Goal: Information Seeking & Learning: Check status

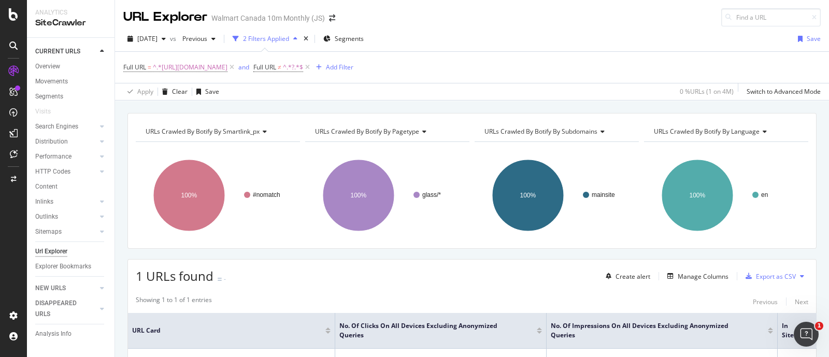
scroll to position [108, 0]
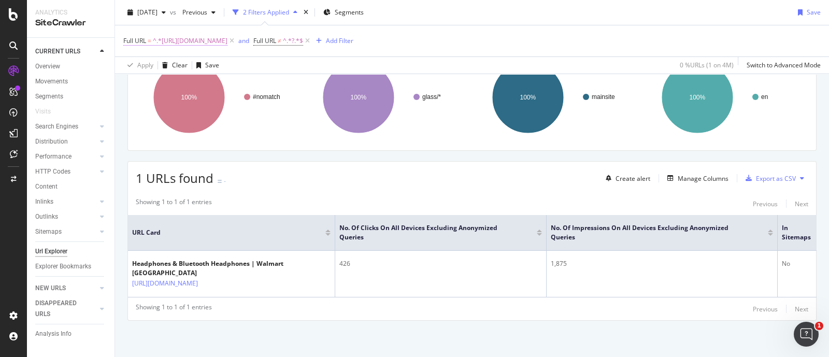
click at [226, 39] on span "^.*[URL][DOMAIN_NAME]" at bounding box center [190, 41] width 75 height 15
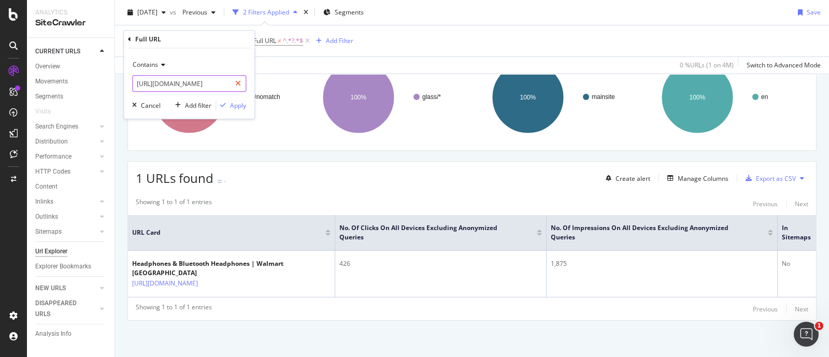
click at [236, 83] on icon at bounding box center [238, 83] width 6 height 7
click at [212, 82] on input "text" at bounding box center [189, 83] width 113 height 17
paste input "[URL][DOMAIN_NAME]"
type input "[URL][DOMAIN_NAME]"
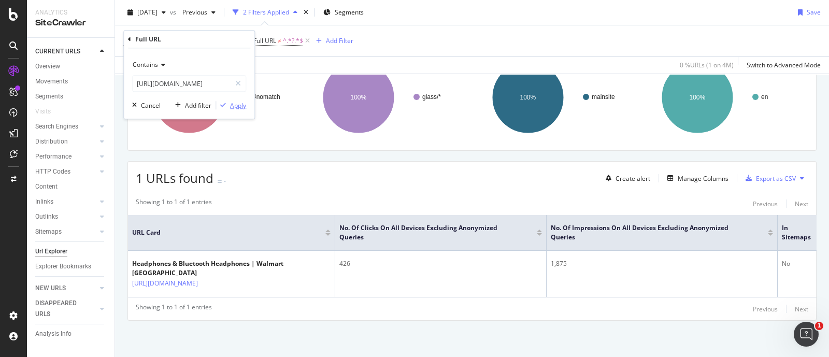
scroll to position [0, 0]
click at [232, 108] on div "Apply" at bounding box center [238, 105] width 16 height 9
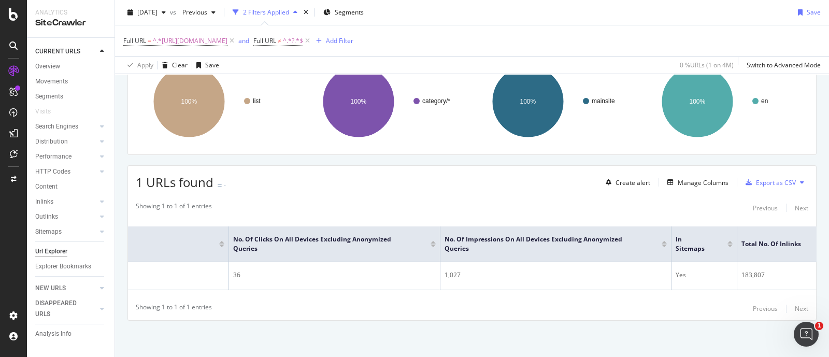
scroll to position [0, 126]
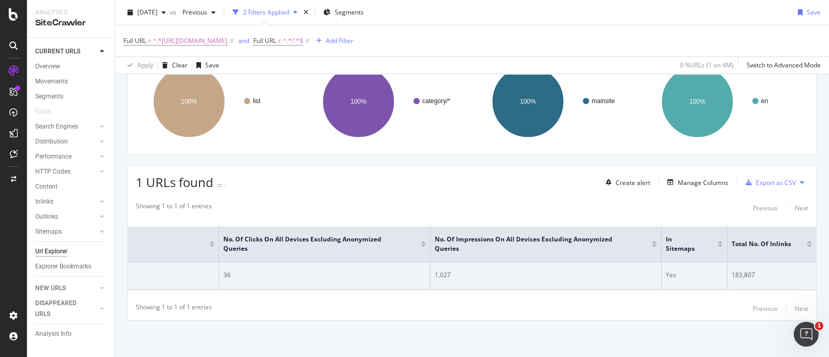
click at [732, 271] on div "183,807" at bounding box center [772, 275] width 80 height 9
copy div "183,807"
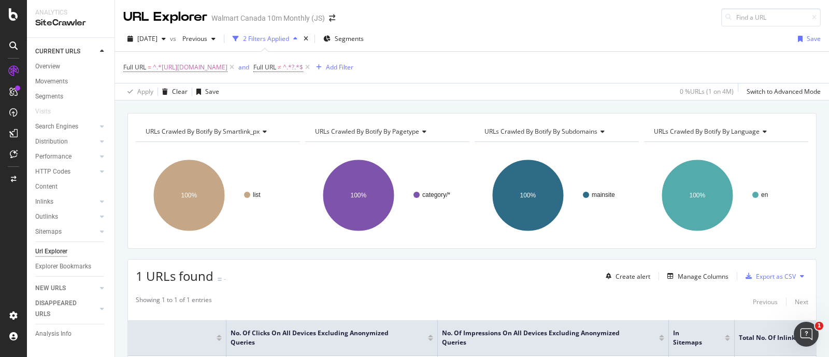
scroll to position [0, 0]
click at [228, 68] on span "^.*[URL][DOMAIN_NAME]" at bounding box center [190, 67] width 75 height 15
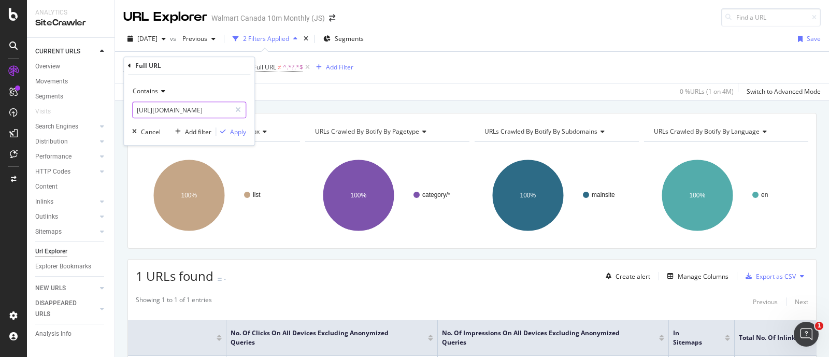
click at [238, 108] on icon at bounding box center [238, 109] width 6 height 7
click at [222, 107] on input "text" at bounding box center [189, 110] width 113 height 17
paste input "[URL][DOMAIN_NAME]"
type input "[URL][DOMAIN_NAME]"
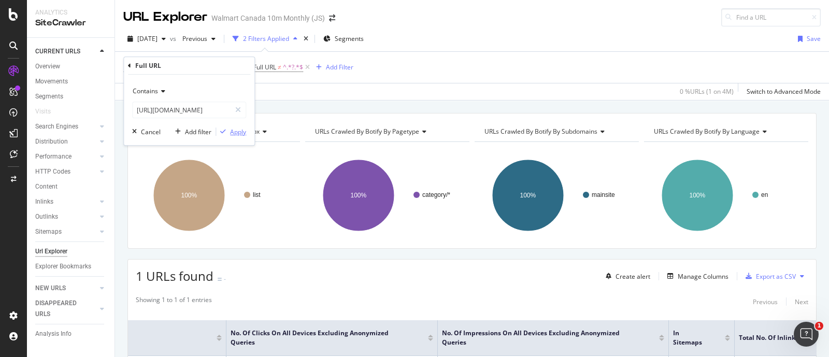
click at [241, 131] on div "Apply" at bounding box center [238, 131] width 16 height 9
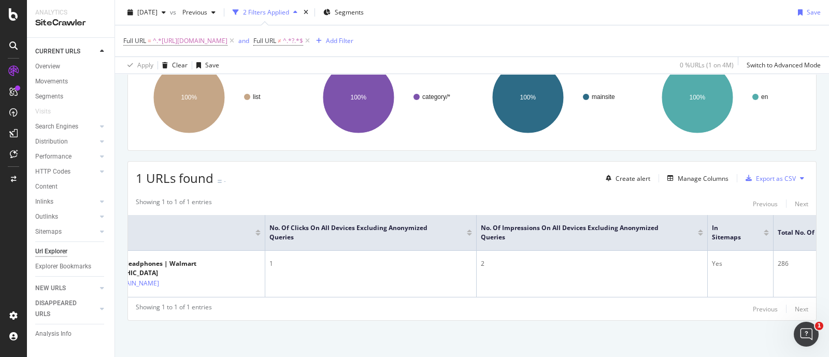
scroll to position [0, 126]
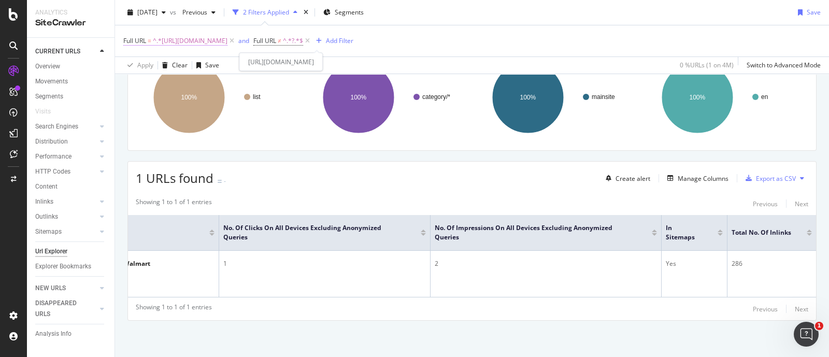
click at [228, 40] on span "^.*[URL][DOMAIN_NAME]" at bounding box center [190, 41] width 75 height 15
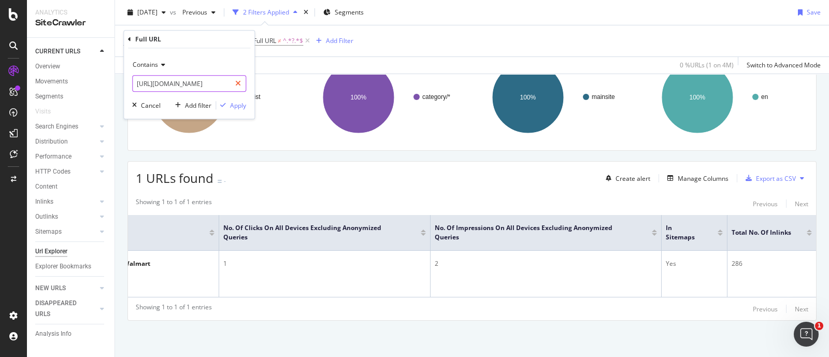
click at [238, 83] on icon at bounding box center [238, 83] width 6 height 7
click at [207, 81] on input "text" at bounding box center [189, 83] width 113 height 17
paste input "[URL][DOMAIN_NAME]"
type input "[URL][DOMAIN_NAME]"
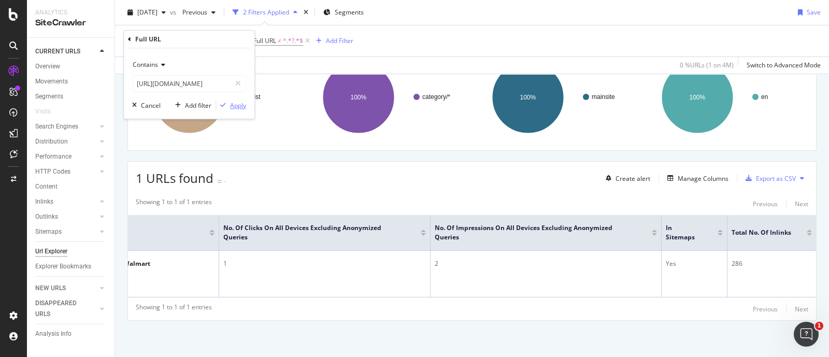
click at [243, 107] on div "Apply" at bounding box center [238, 105] width 16 height 9
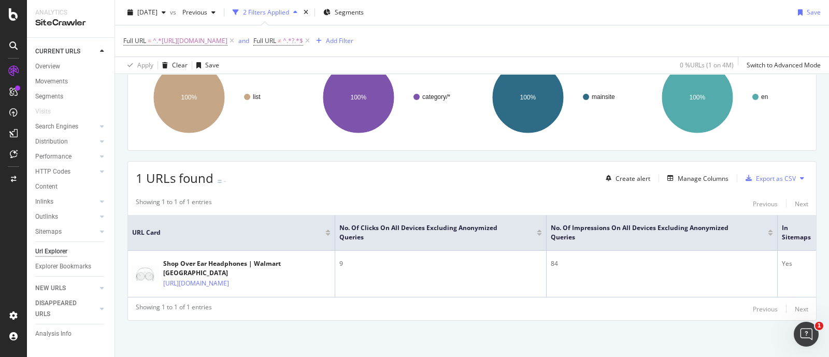
scroll to position [0, 126]
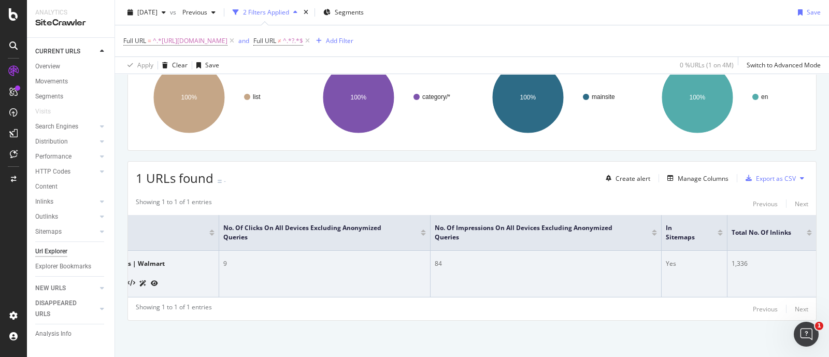
click at [733, 259] on div "1,336" at bounding box center [772, 263] width 80 height 9
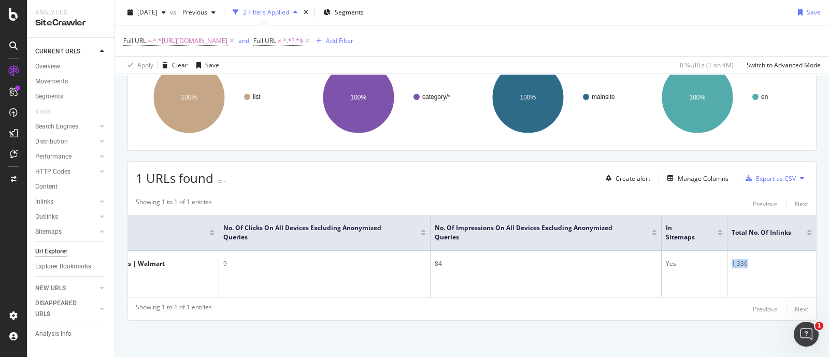
copy div "1,336"
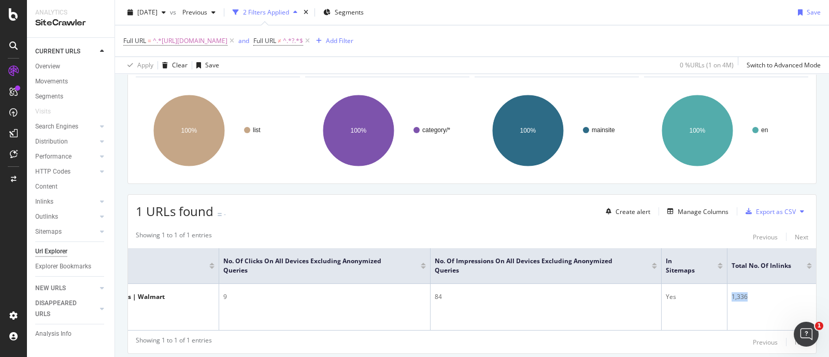
scroll to position [0, 0]
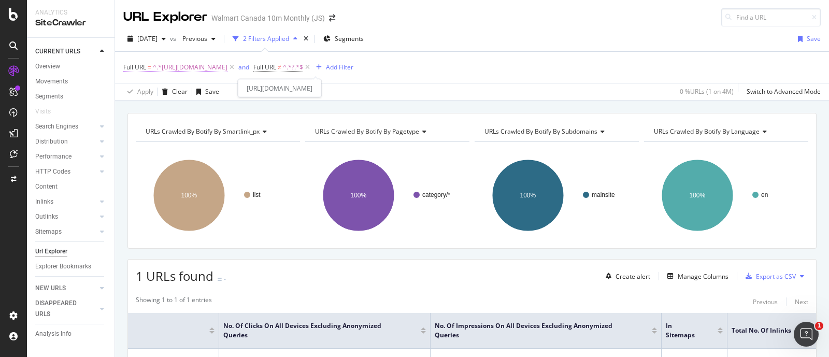
click at [228, 60] on span "^.*[URL][DOMAIN_NAME]" at bounding box center [190, 67] width 75 height 15
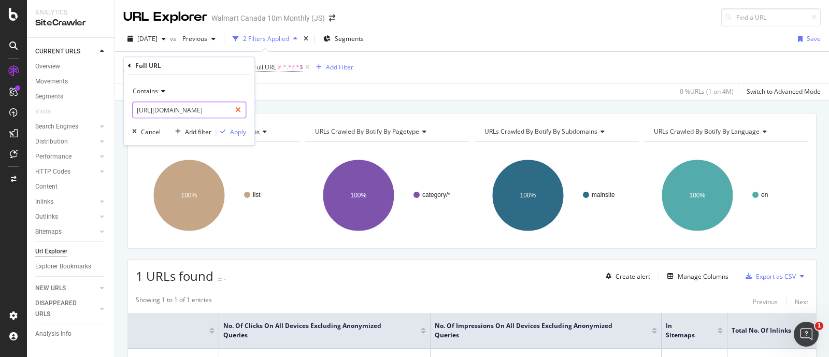
click at [238, 110] on icon at bounding box center [238, 109] width 6 height 7
click at [212, 110] on input "text" at bounding box center [189, 110] width 113 height 17
paste input "[URL][DOMAIN_NAME]"
type input "[URL][DOMAIN_NAME]"
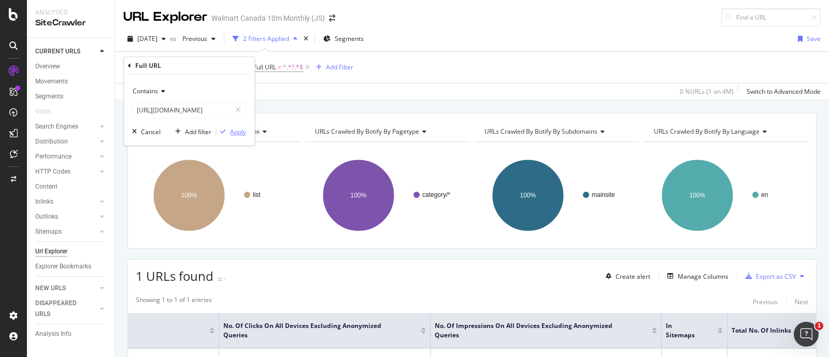
click at [237, 132] on div "Apply" at bounding box center [238, 131] width 16 height 9
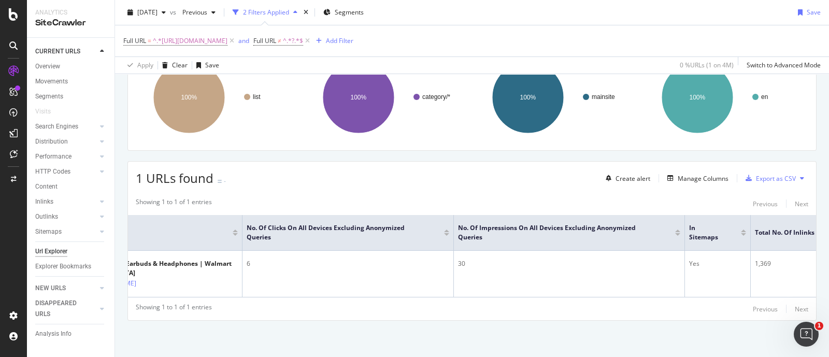
scroll to position [0, 126]
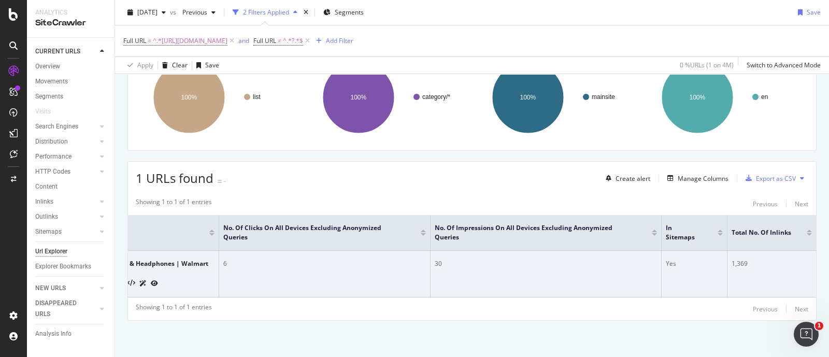
click at [733, 259] on div "1,369" at bounding box center [772, 263] width 80 height 9
copy div "1,369"
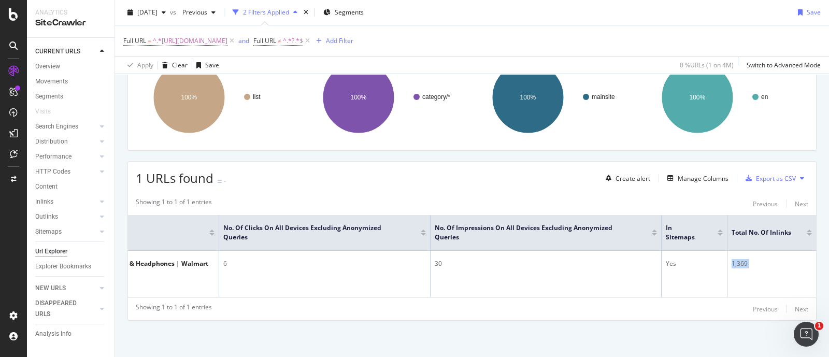
scroll to position [0, 0]
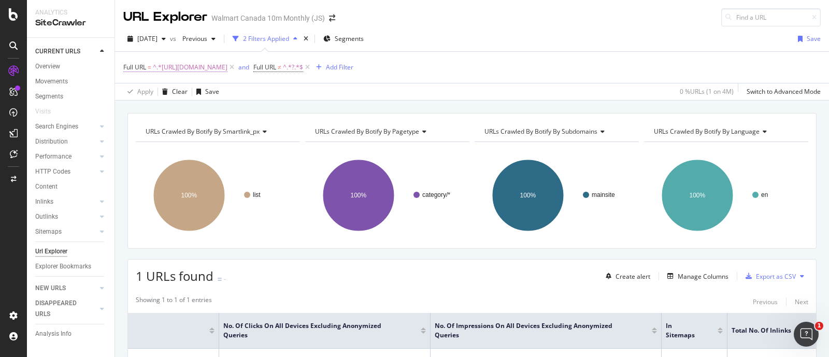
click at [228, 70] on span "^.*[URL][DOMAIN_NAME]" at bounding box center [190, 67] width 75 height 15
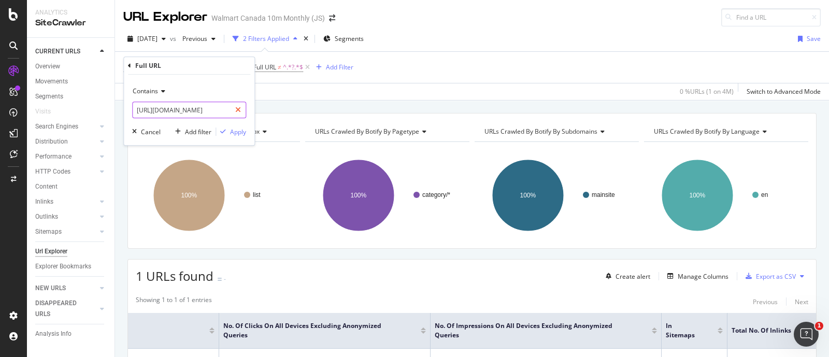
click at [241, 111] on div at bounding box center [238, 110] width 15 height 17
click at [194, 110] on input "text" at bounding box center [189, 110] width 113 height 17
paste input "[URL][DOMAIN_NAME]"
type input "[URL][DOMAIN_NAME]"
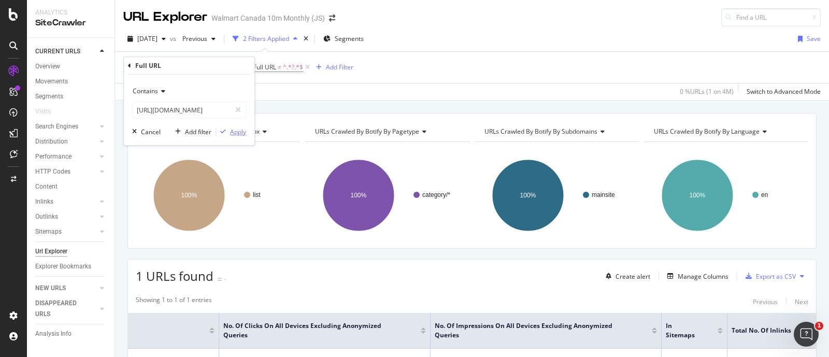
scroll to position [0, 0]
click at [236, 131] on div "Apply" at bounding box center [238, 131] width 16 height 9
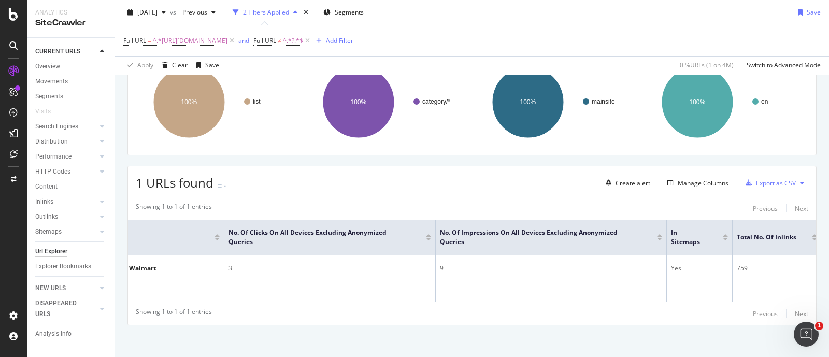
scroll to position [0, 126]
click at [228, 40] on span "^.*[URL][DOMAIN_NAME]" at bounding box center [190, 41] width 75 height 15
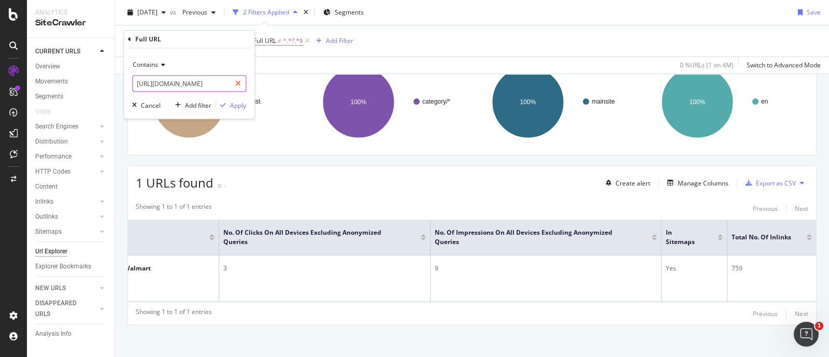
click at [239, 84] on icon at bounding box center [238, 83] width 6 height 7
click at [197, 82] on input "text" at bounding box center [189, 83] width 113 height 17
paste input "[URL][DOMAIN_NAME]"
type input "[URL][DOMAIN_NAME]"
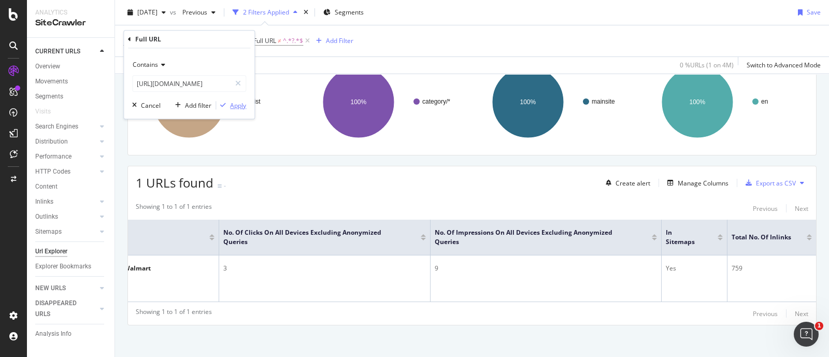
scroll to position [0, 0]
click at [239, 106] on div "Apply" at bounding box center [238, 105] width 16 height 9
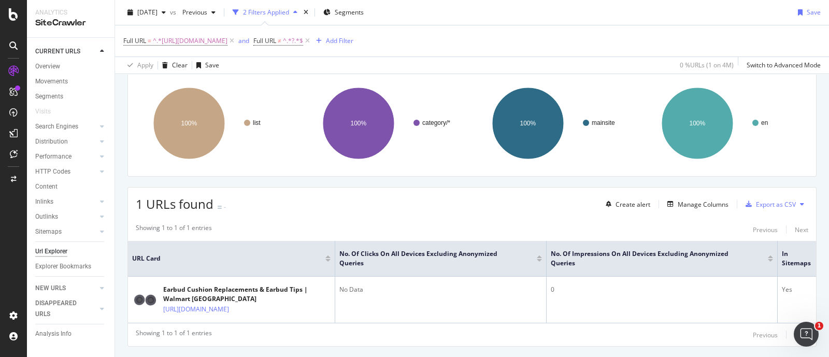
scroll to position [18, 0]
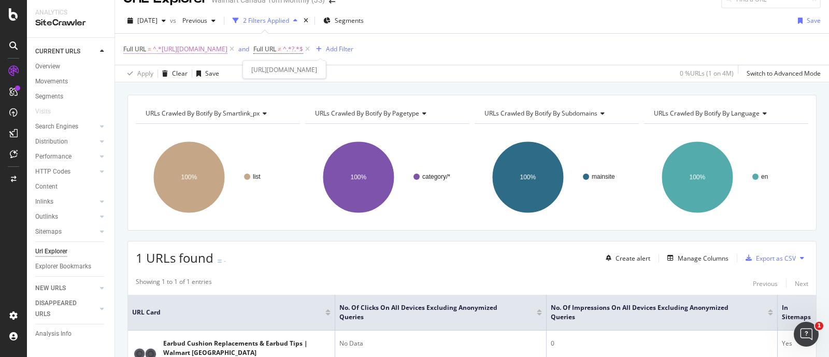
click at [228, 49] on span "^.*[URL][DOMAIN_NAME]" at bounding box center [190, 49] width 75 height 15
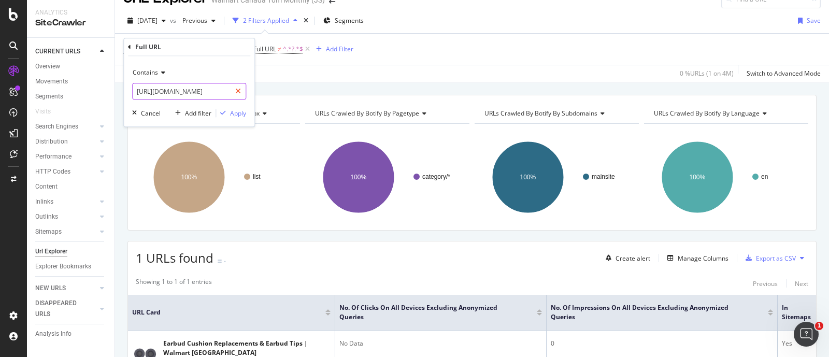
click at [237, 89] on icon at bounding box center [238, 91] width 6 height 7
click at [209, 93] on input "text" at bounding box center [189, 91] width 113 height 17
paste input "[URL][DOMAIN_NAME]"
type input "[URL][DOMAIN_NAME]"
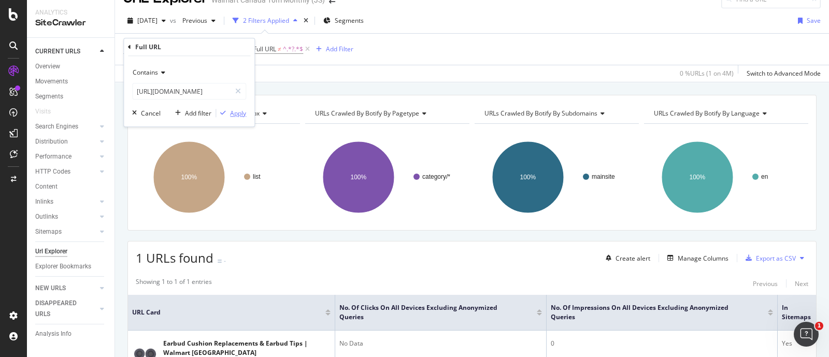
click at [236, 110] on div "Apply" at bounding box center [238, 113] width 16 height 9
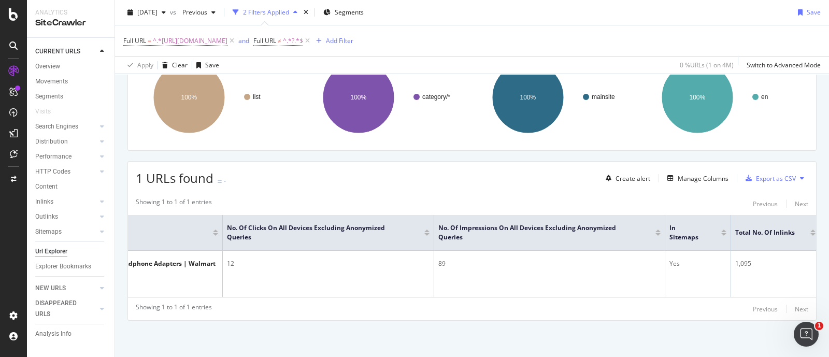
scroll to position [0, 116]
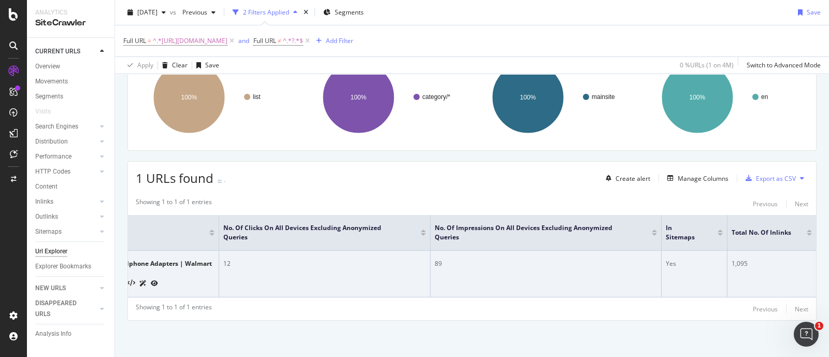
click at [736, 259] on div "1,095" at bounding box center [772, 263] width 80 height 9
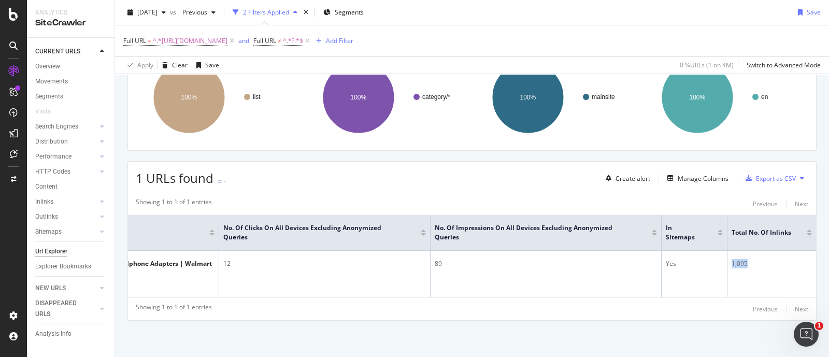
copy div "1,095"
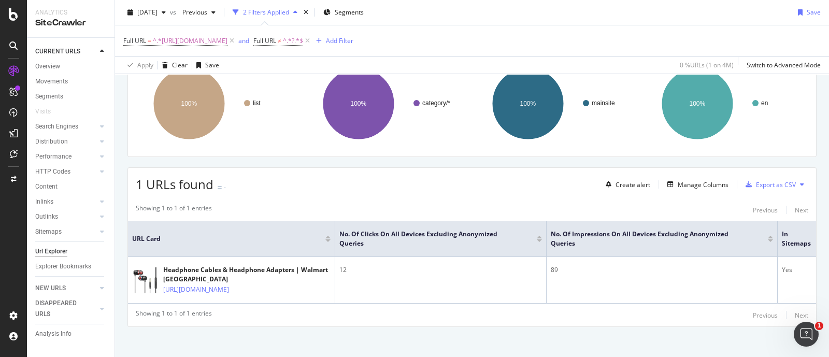
scroll to position [18, 0]
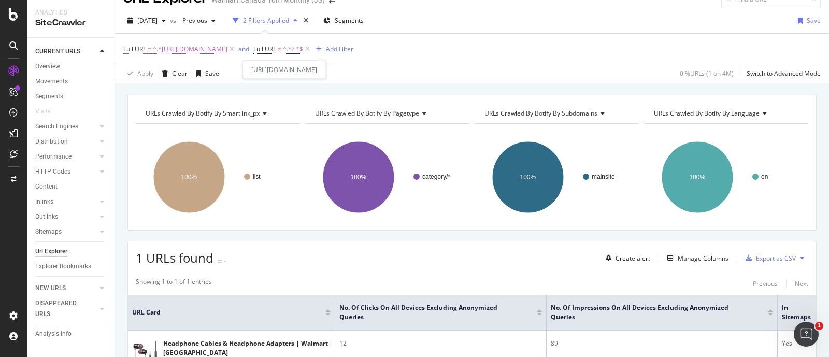
click at [228, 48] on span "^.*[URL][DOMAIN_NAME]" at bounding box center [190, 49] width 75 height 15
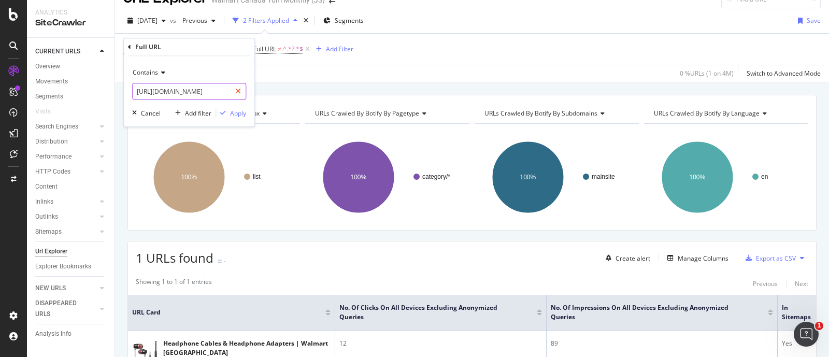
click at [240, 90] on icon at bounding box center [238, 91] width 6 height 7
click at [208, 93] on input "text" at bounding box center [189, 91] width 113 height 17
paste input "[URL][DOMAIN_NAME]"
type input "[URL][DOMAIN_NAME]"
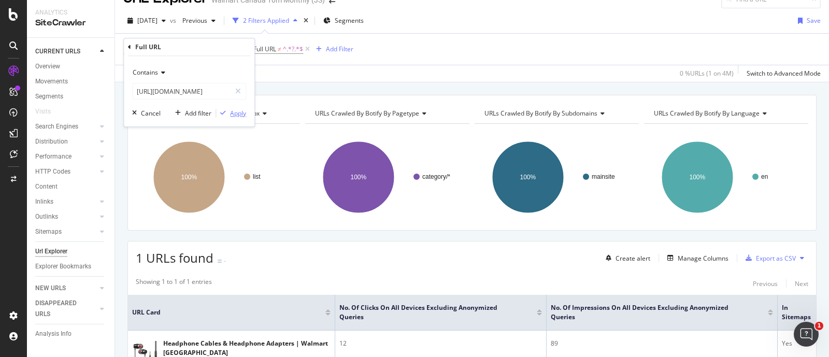
scroll to position [0, 0]
click at [240, 115] on div "Apply" at bounding box center [238, 113] width 16 height 9
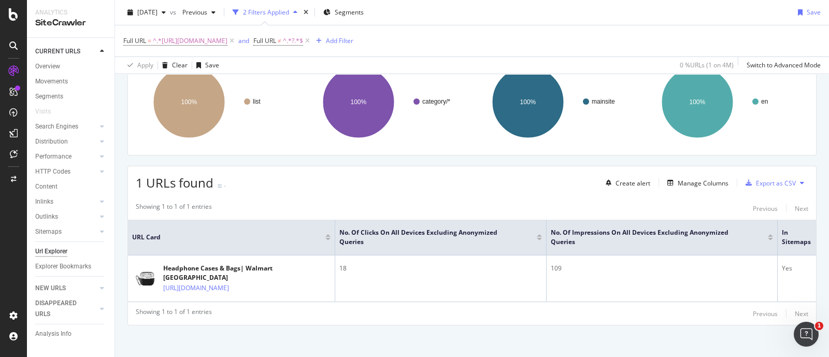
scroll to position [0, 126]
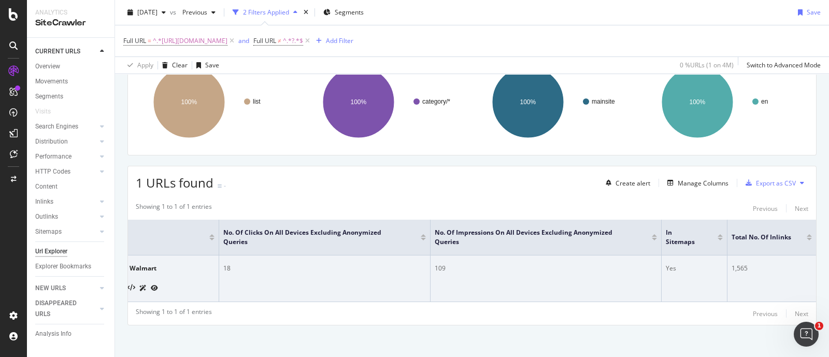
click at [732, 267] on div "1,565" at bounding box center [772, 268] width 80 height 9
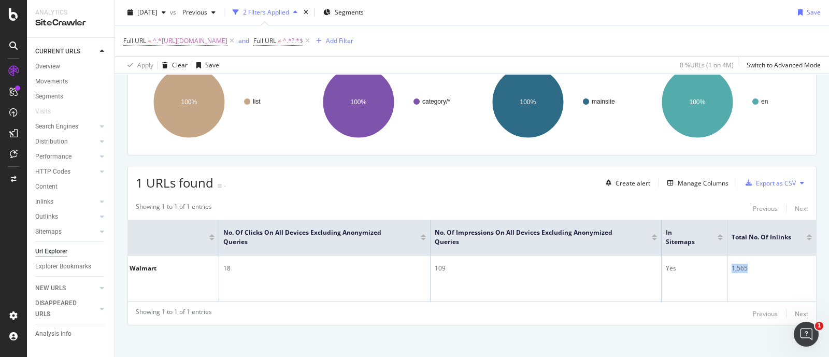
copy div "1,565"
click at [228, 39] on span "^.*[URL][DOMAIN_NAME]" at bounding box center [190, 41] width 75 height 15
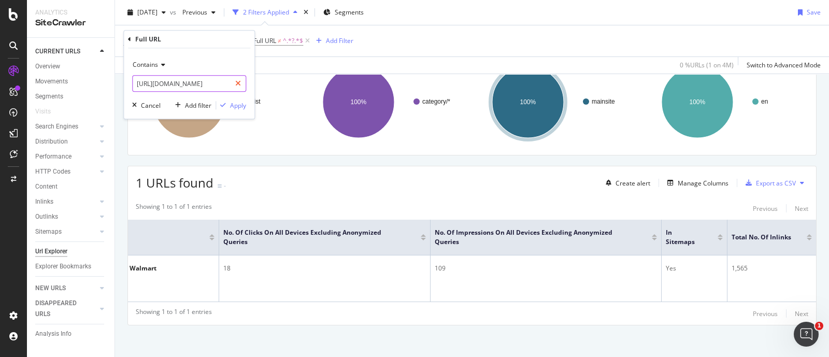
click at [238, 78] on div at bounding box center [238, 83] width 15 height 17
click at [186, 86] on input "text" at bounding box center [189, 83] width 113 height 17
paste input "[URL][DOMAIN_NAME]"
type input "[URL][DOMAIN_NAME]"
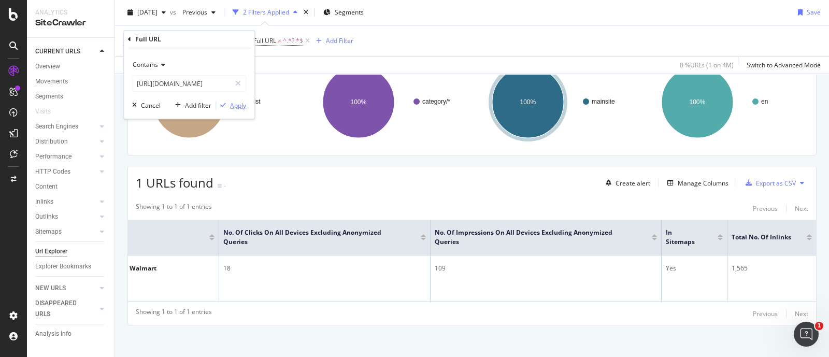
click at [244, 105] on div "Apply" at bounding box center [238, 105] width 16 height 9
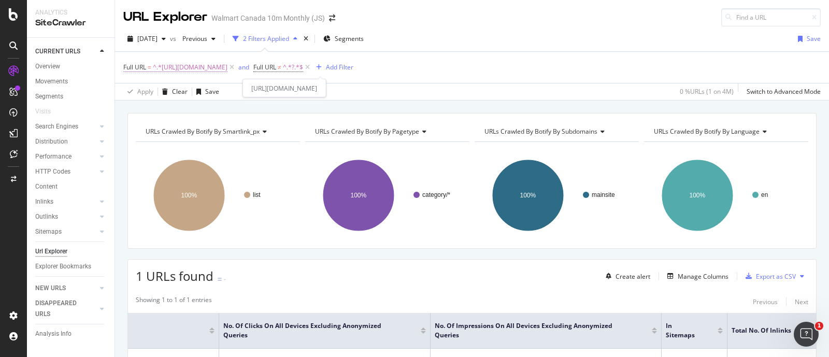
click at [228, 66] on span "^.*[URL][DOMAIN_NAME]" at bounding box center [190, 67] width 75 height 15
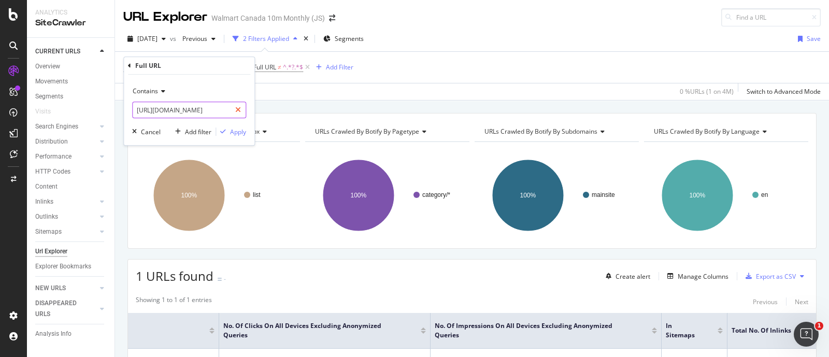
click at [237, 109] on icon at bounding box center [238, 109] width 6 height 7
click at [212, 110] on input "text" at bounding box center [189, 110] width 113 height 17
paste input "[URL][DOMAIN_NAME]"
type input "[URL][DOMAIN_NAME]"
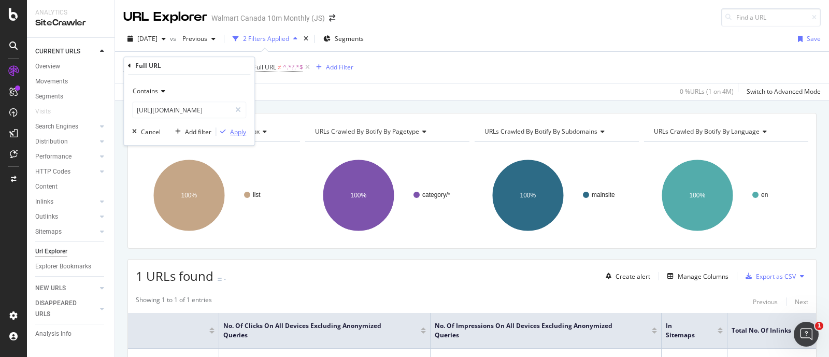
scroll to position [0, 0]
click at [234, 131] on div "Apply" at bounding box center [238, 131] width 16 height 9
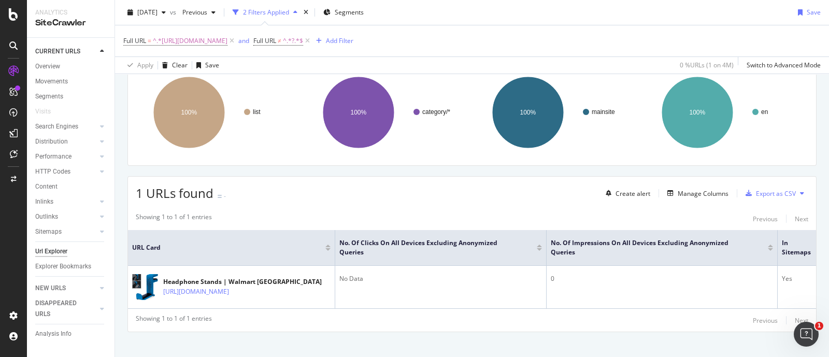
scroll to position [64, 0]
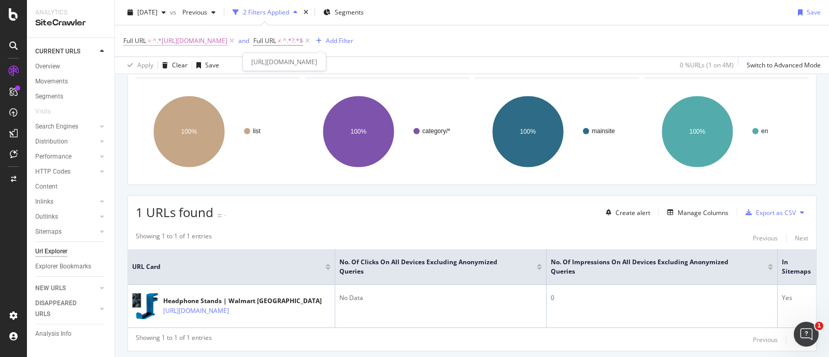
click at [228, 37] on span "^.*[URL][DOMAIN_NAME]" at bounding box center [190, 41] width 75 height 15
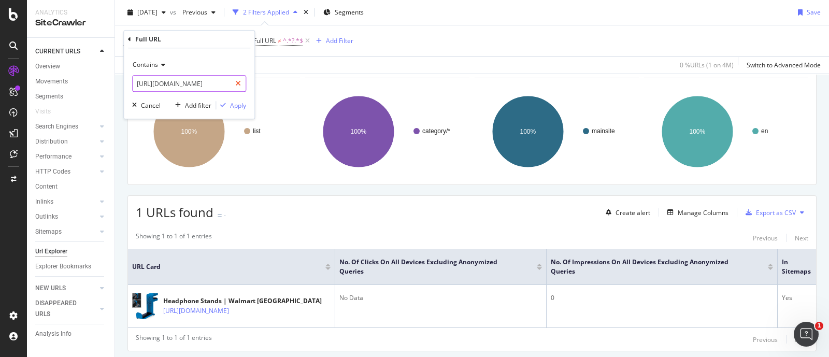
click at [239, 81] on icon at bounding box center [238, 83] width 6 height 7
click at [217, 88] on input "text" at bounding box center [189, 83] width 113 height 17
paste input "[URL][DOMAIN_NAME]"
type input "[URL][DOMAIN_NAME]"
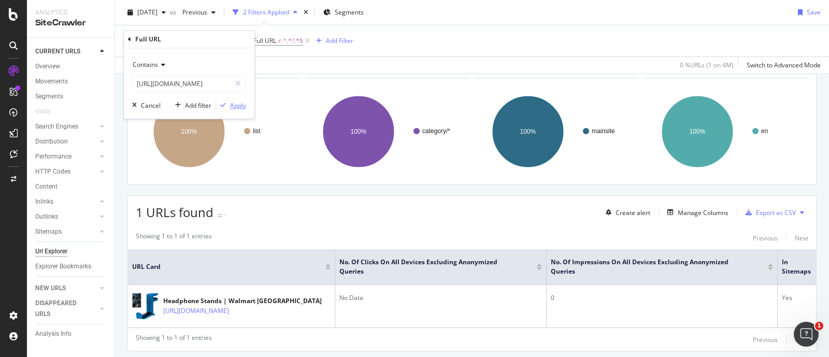
click at [236, 103] on div "Apply" at bounding box center [238, 105] width 16 height 9
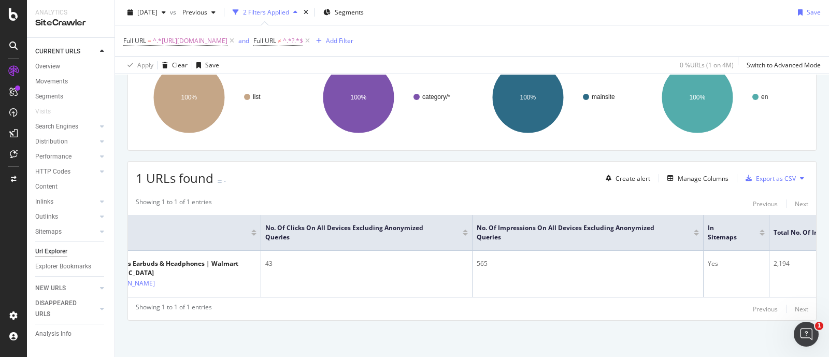
scroll to position [0, 126]
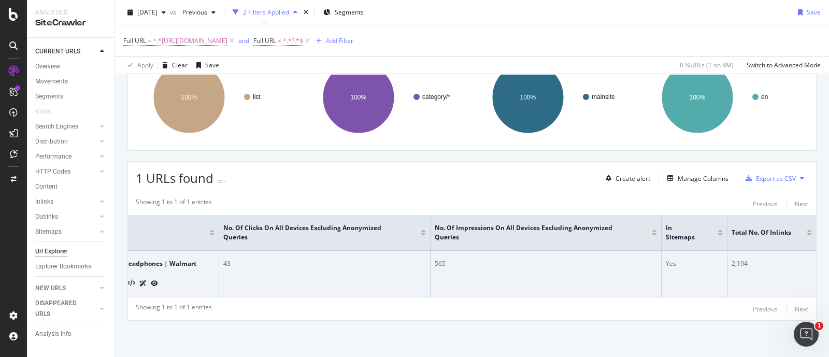
click at [732, 259] on div "2,194" at bounding box center [772, 263] width 80 height 9
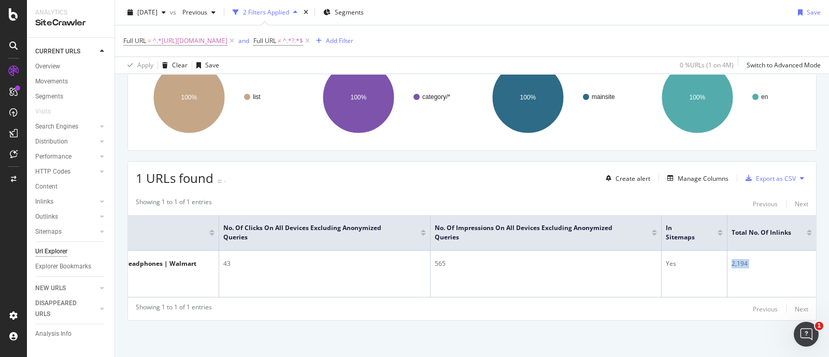
copy div "2,194"
click at [228, 42] on span "^.*[URL][DOMAIN_NAME]" at bounding box center [190, 41] width 75 height 15
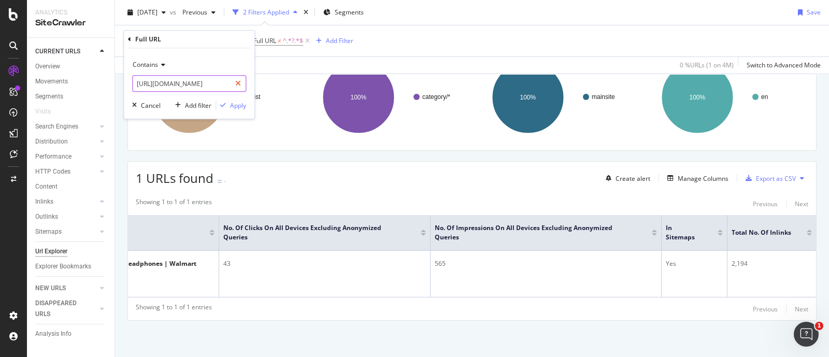
click at [239, 81] on icon at bounding box center [238, 83] width 6 height 7
click at [215, 86] on input "text" at bounding box center [189, 83] width 113 height 17
paste input "[URL][DOMAIN_NAME]"
type input "[URL][DOMAIN_NAME]"
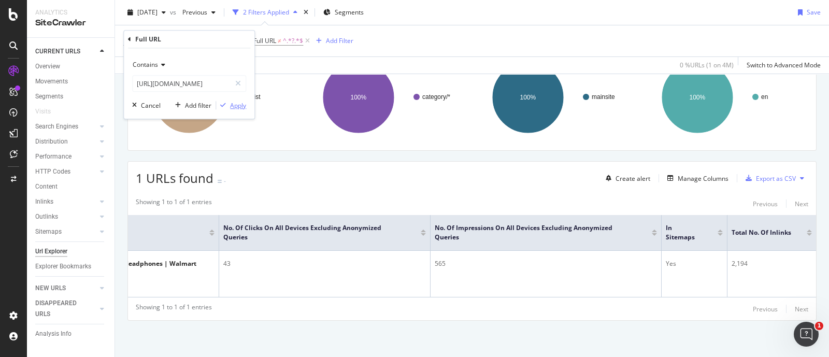
click at [232, 103] on div "Apply" at bounding box center [238, 105] width 16 height 9
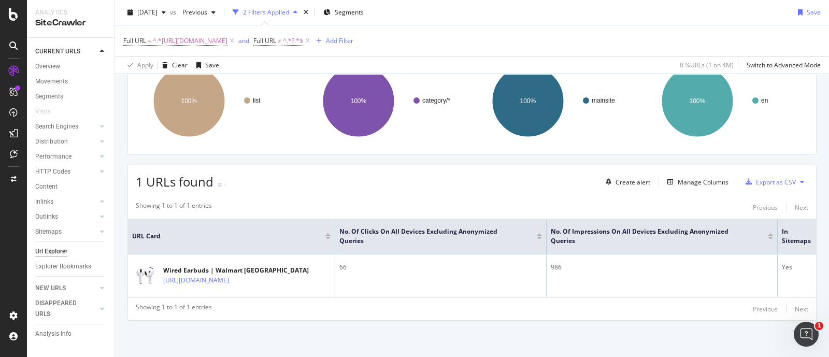
scroll to position [0, 126]
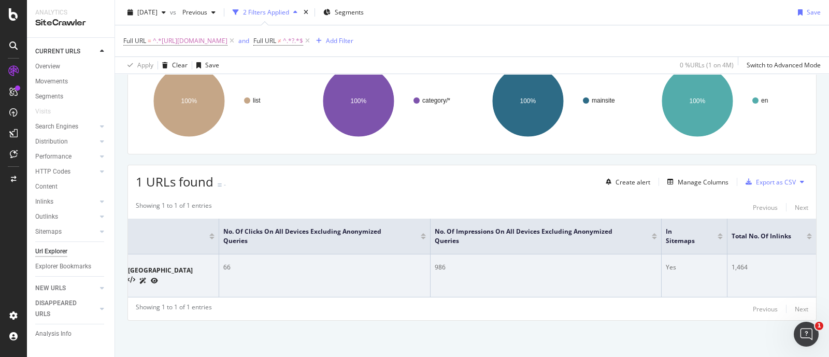
click at [732, 263] on div "1,464" at bounding box center [772, 267] width 80 height 9
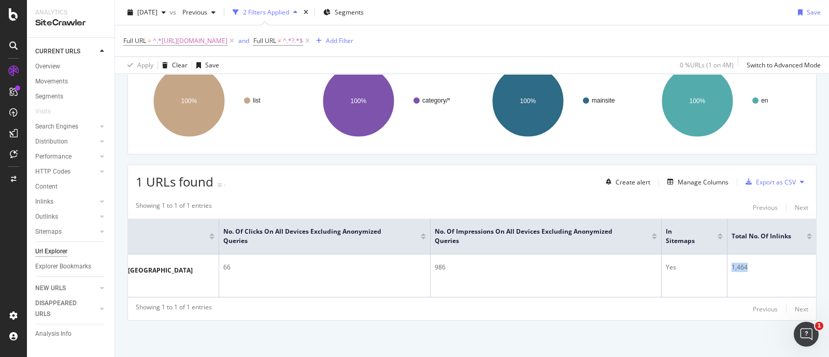
copy div "1,464"
